Goal: Feedback & Contribution: Leave review/rating

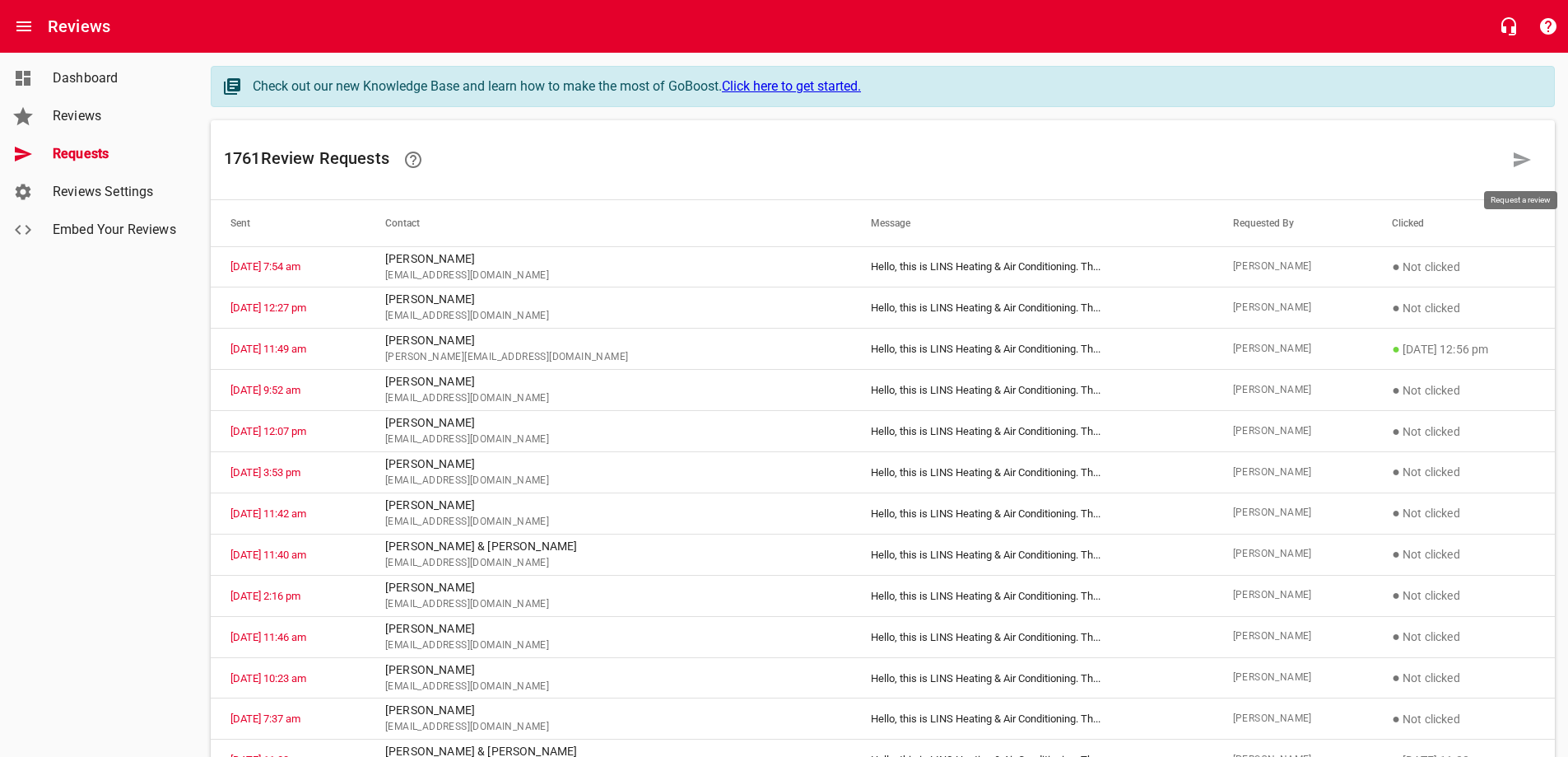
click at [1516, 163] on icon at bounding box center [1522, 160] width 17 height 15
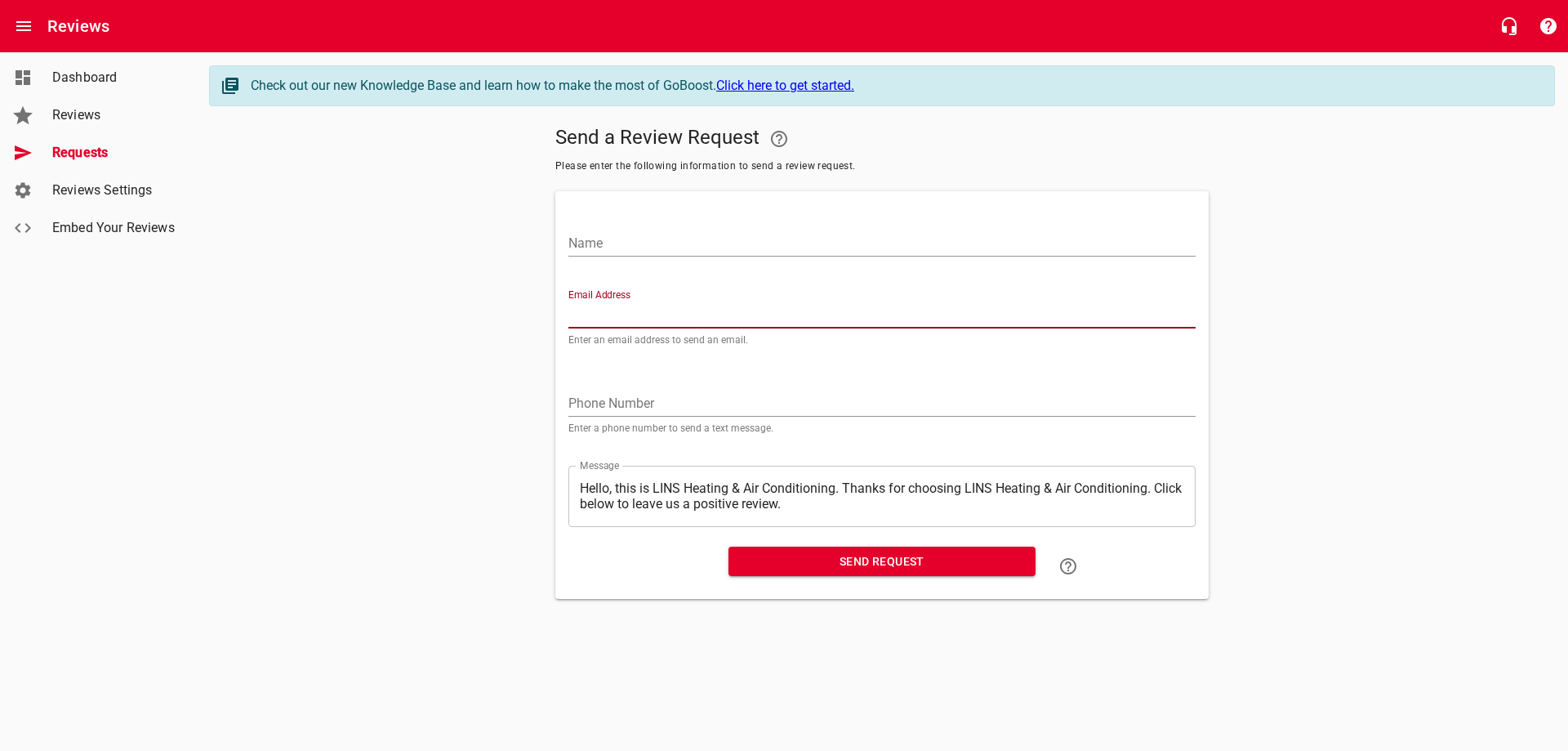
paste input "[EMAIL_ADDRESS][DOMAIN_NAME]"
type input "[EMAIL_ADDRESS][DOMAIN_NAME]"
click at [678, 246] on input "Name" at bounding box center [881, 243] width 628 height 26
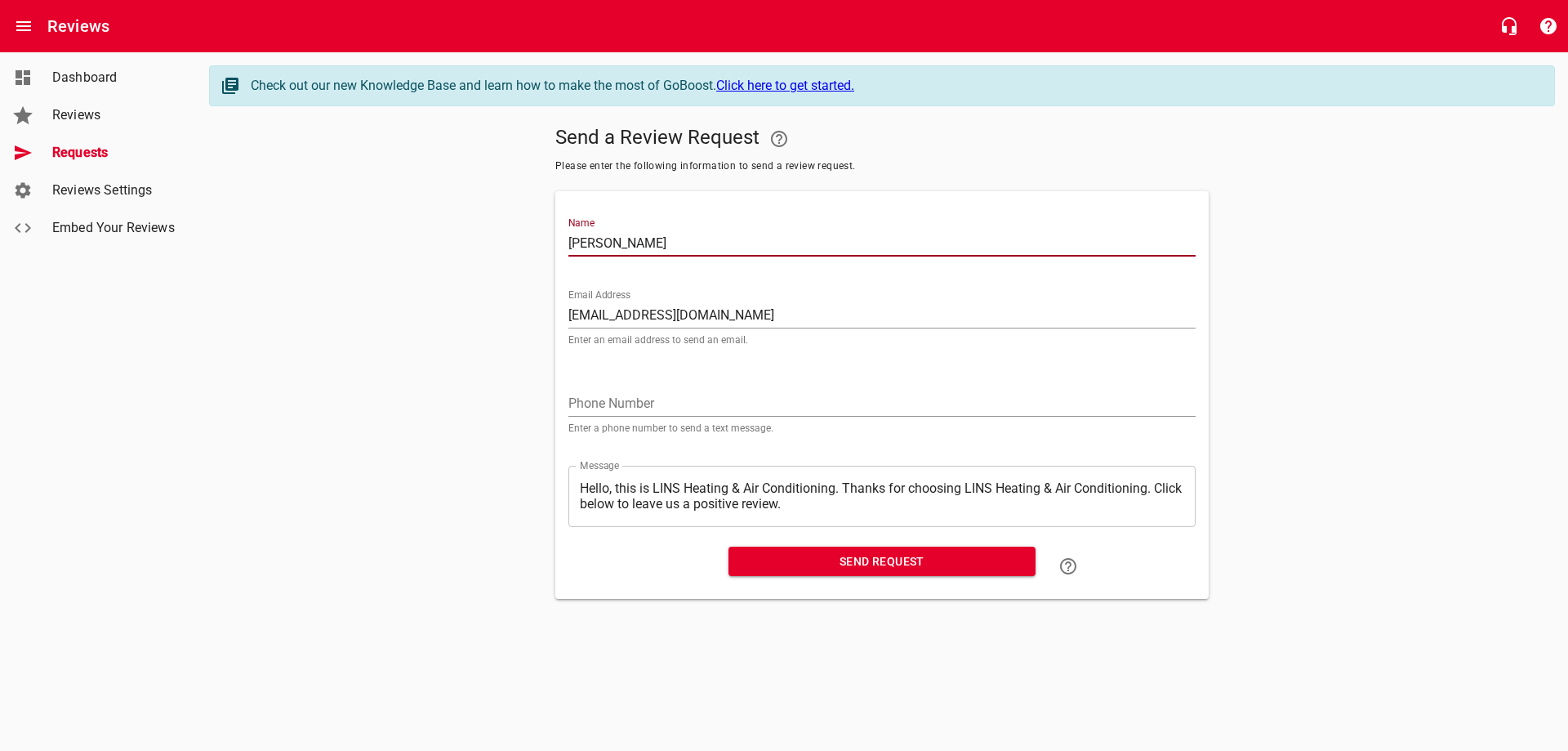
type input "[PERSON_NAME]"
click at [862, 567] on span "Send Request" at bounding box center [881, 562] width 281 height 21
